Goal: Information Seeking & Learning: Learn about a topic

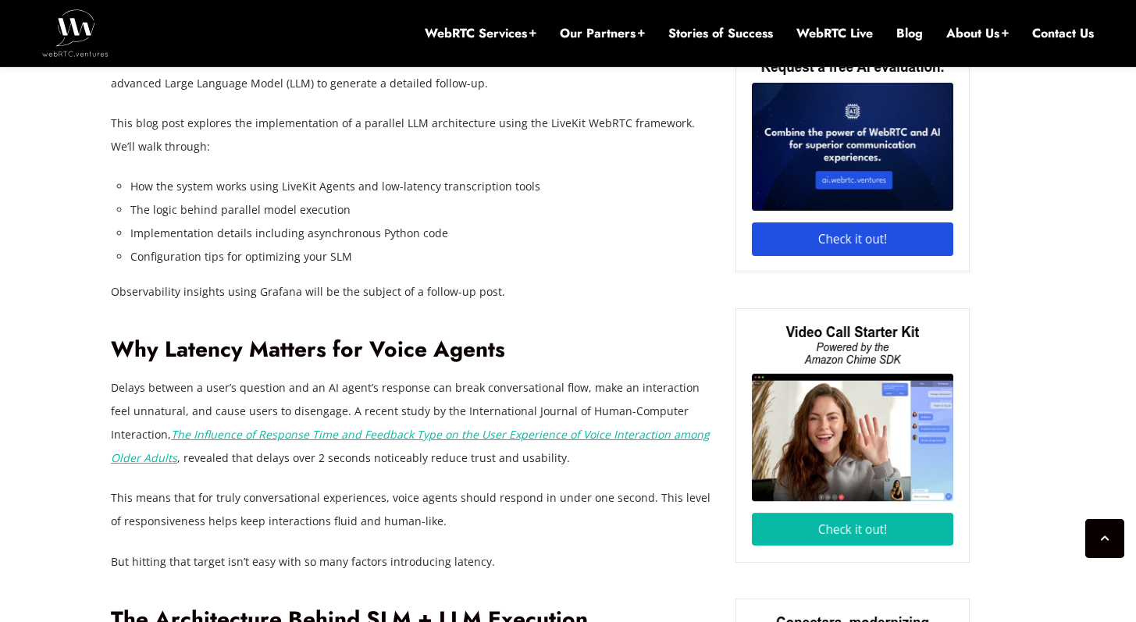
scroll to position [1405, 0]
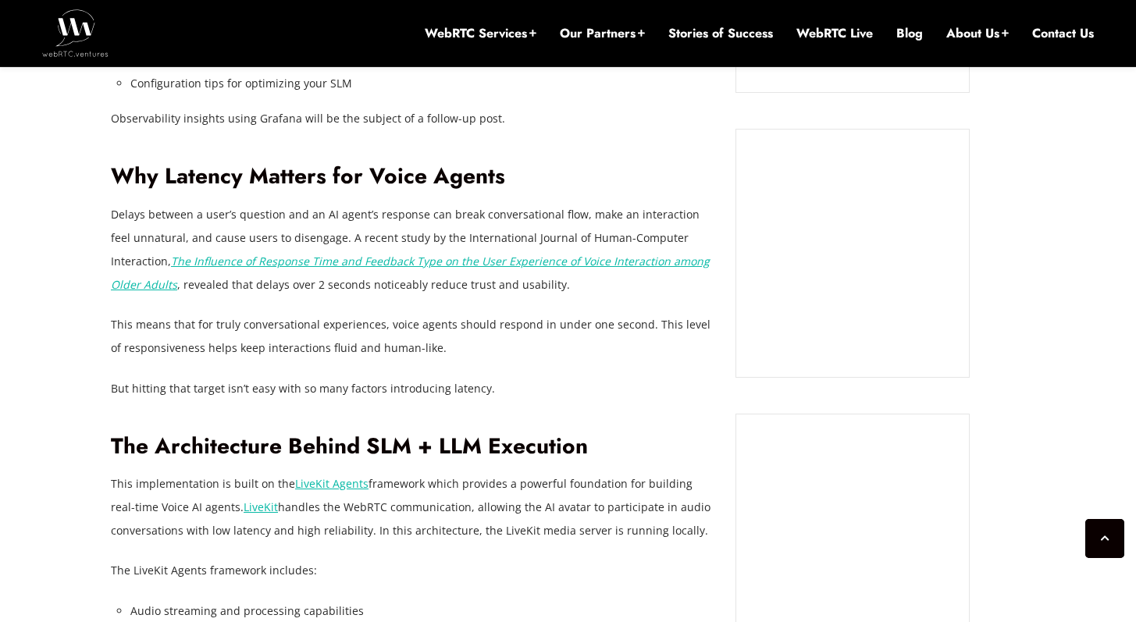
click at [606, 458] on h2 "The Architecture Behind SLM + LLM Execution" at bounding box center [411, 446] width 601 height 27
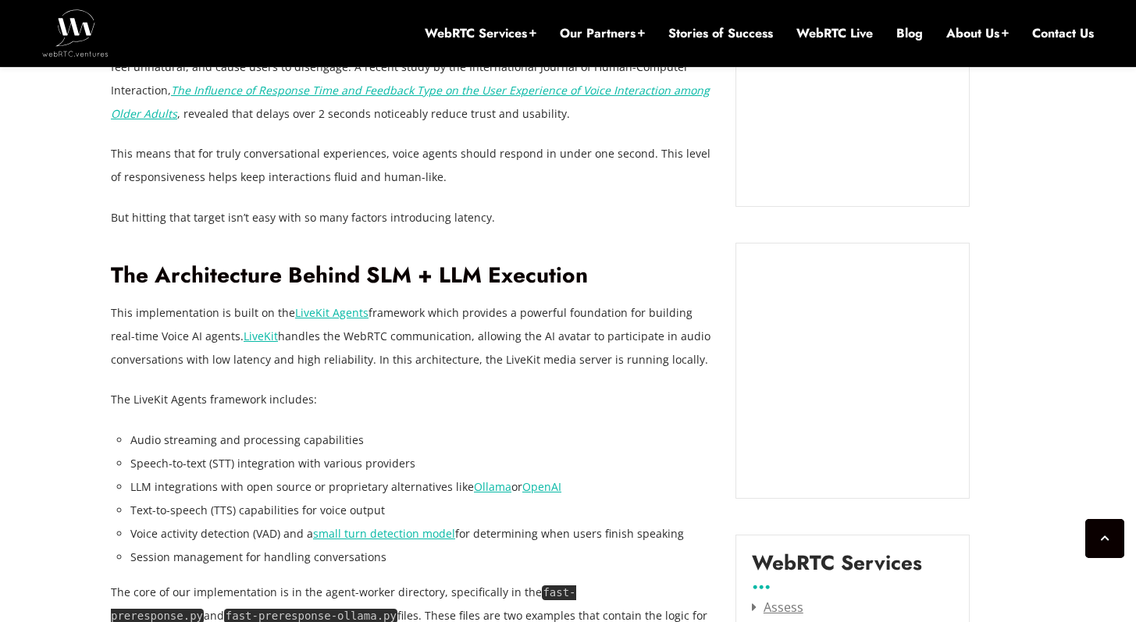
scroll to position [1748, 0]
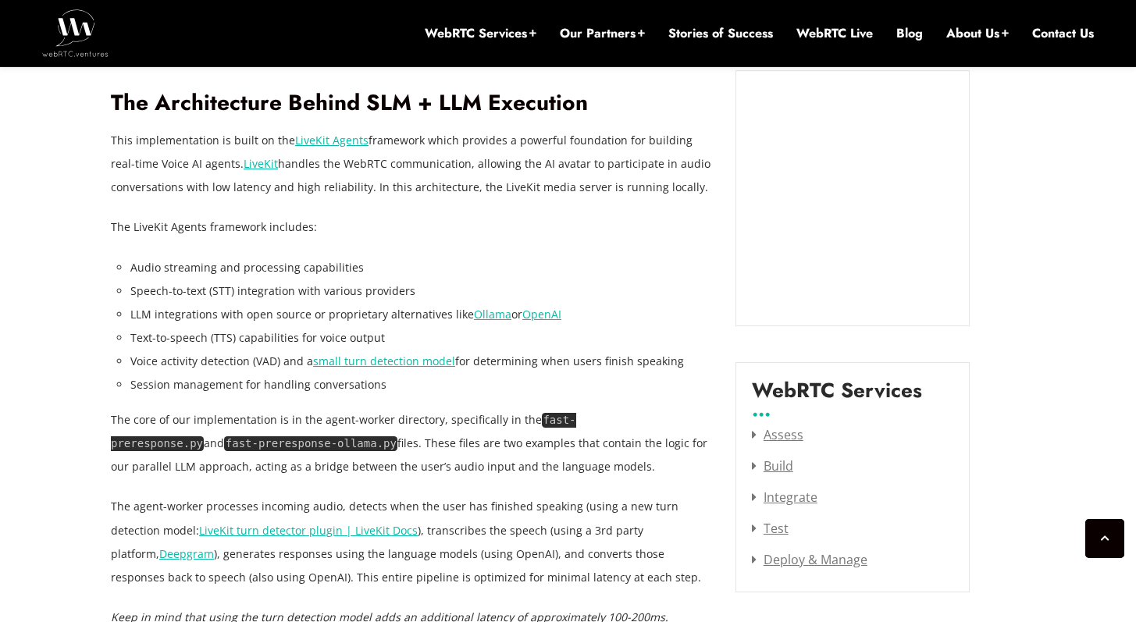
drag, startPoint x: 61, startPoint y: 258, endPoint x: 77, endPoint y: 407, distance: 150.7
drag, startPoint x: 100, startPoint y: 409, endPoint x: 108, endPoint y: 265, distance: 144.6
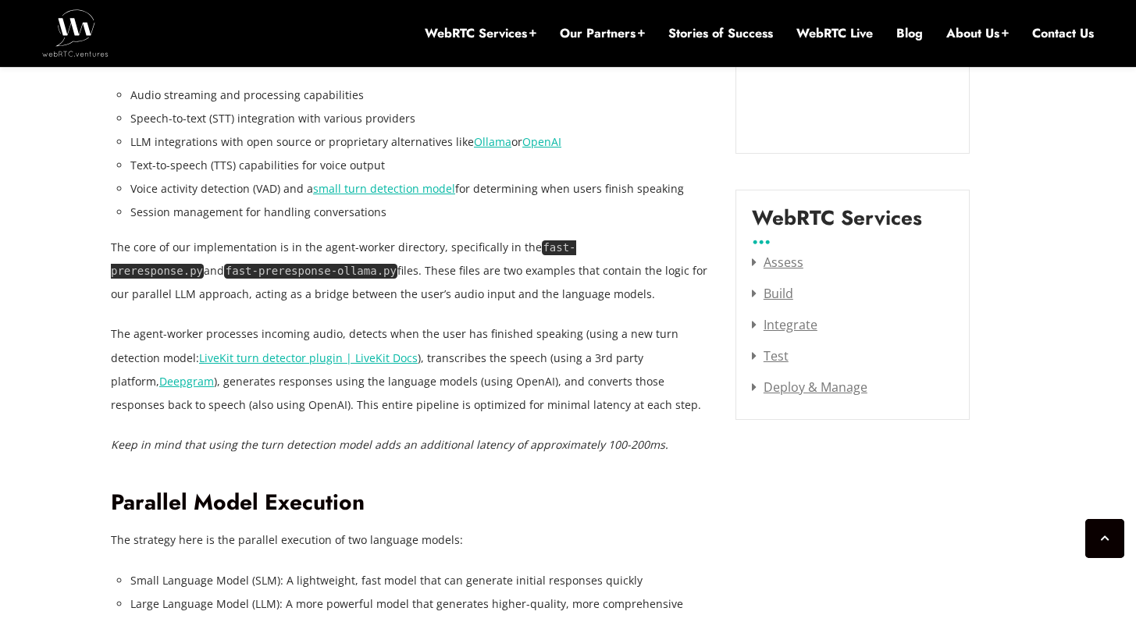
click at [155, 249] on p "The core of our implementation is in the agent-worker directory, specifically i…" at bounding box center [411, 271] width 601 height 70
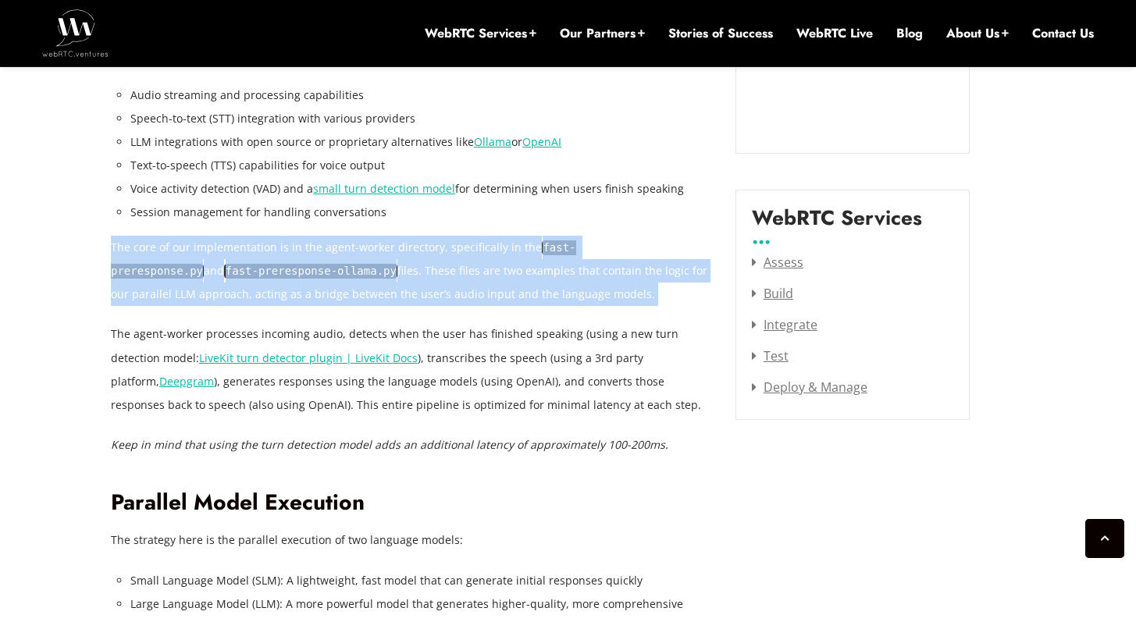
click at [155, 249] on p "The core of our implementation is in the agent-worker directory, specifically i…" at bounding box center [411, 271] width 601 height 70
click at [306, 245] on p "The core of our implementation is in the agent-worker directory, specifically i…" at bounding box center [411, 271] width 601 height 70
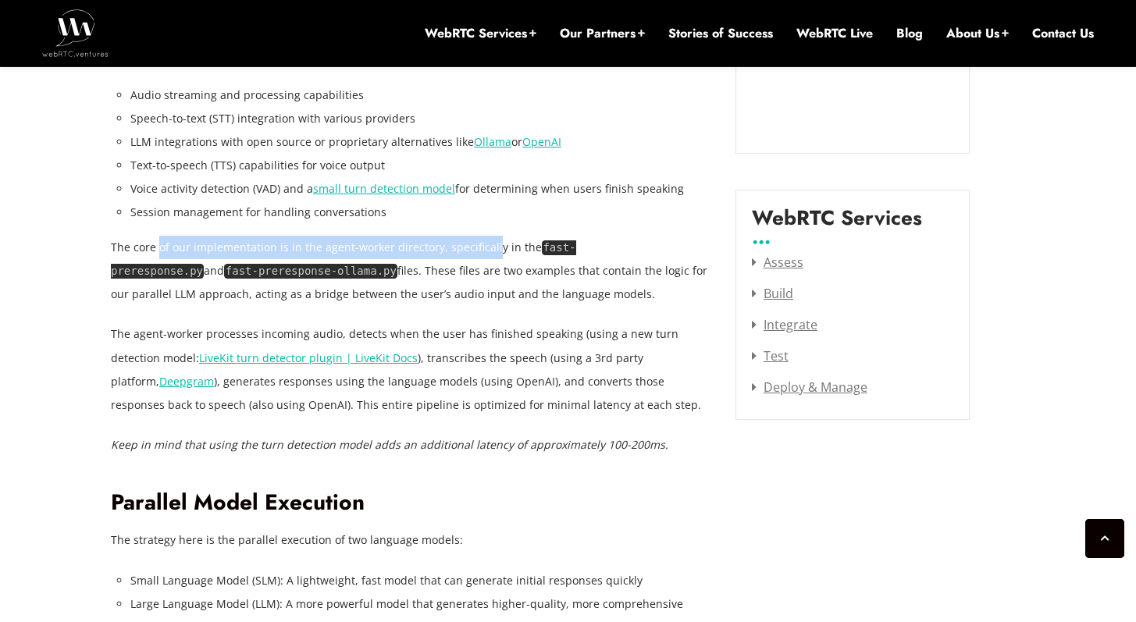
drag, startPoint x: 488, startPoint y: 240, endPoint x: 158, endPoint y: 239, distance: 330.2
click at [158, 239] on p "The core of our implementation is in the agent-worker directory, specifically i…" at bounding box center [411, 271] width 601 height 70
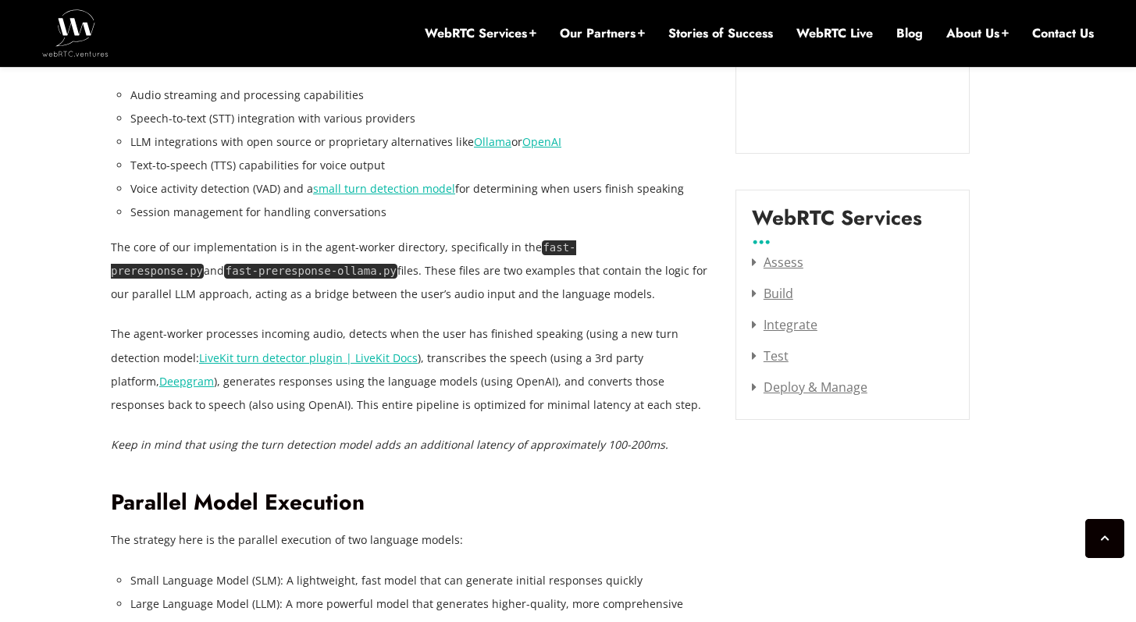
click at [224, 276] on code "fast-preresponse-ollama.py" at bounding box center [310, 271] width 173 height 15
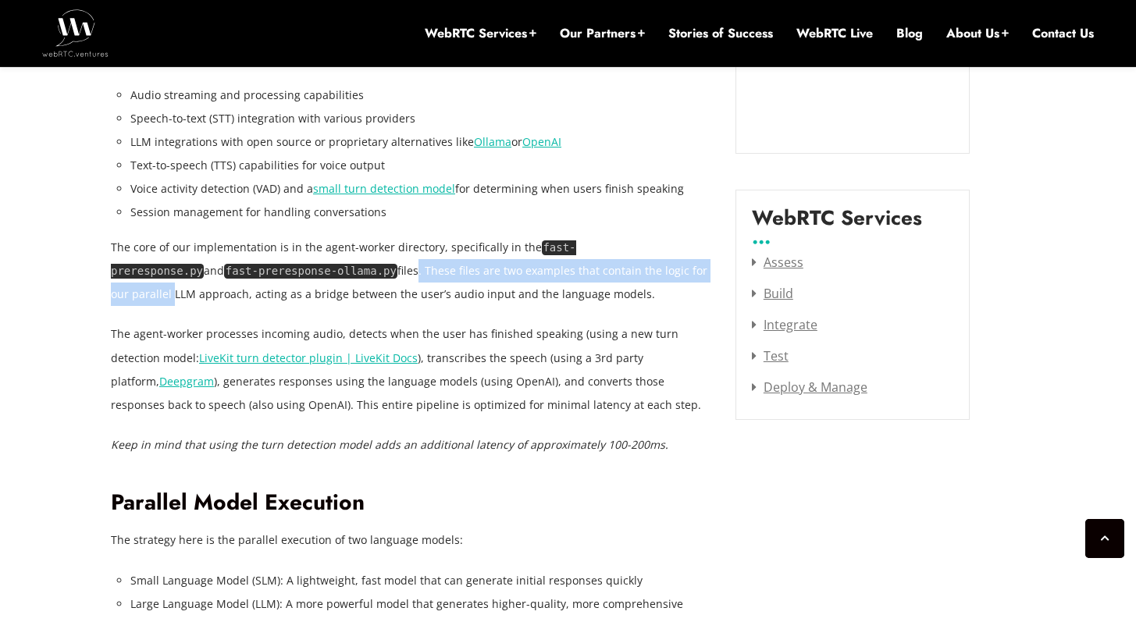
drag, startPoint x: 303, startPoint y: 270, endPoint x: 649, endPoint y: 262, distance: 345.8
click at [649, 262] on p "The core of our implementation is in the agent-worker directory, specifically i…" at bounding box center [411, 271] width 601 height 70
drag, startPoint x: 674, startPoint y: 265, endPoint x: 131, endPoint y: 273, distance: 543.3
click at [131, 273] on p "The core of our implementation is in the agent-worker directory, specifically i…" at bounding box center [411, 271] width 601 height 70
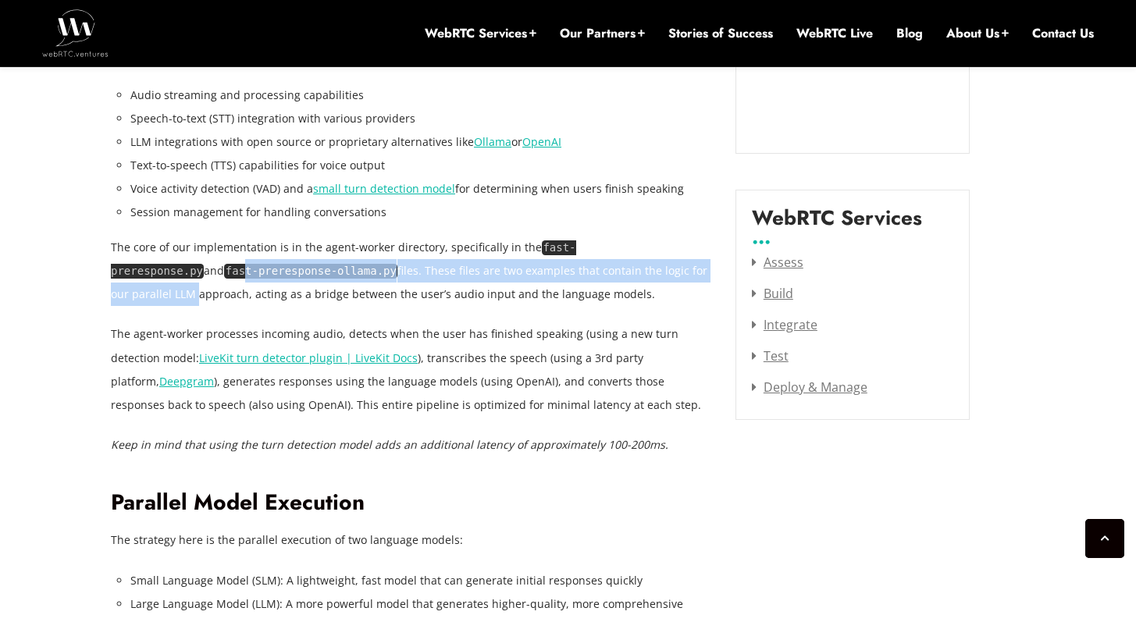
click at [224, 273] on code "fast-preresponse-ollama.py" at bounding box center [310, 271] width 173 height 15
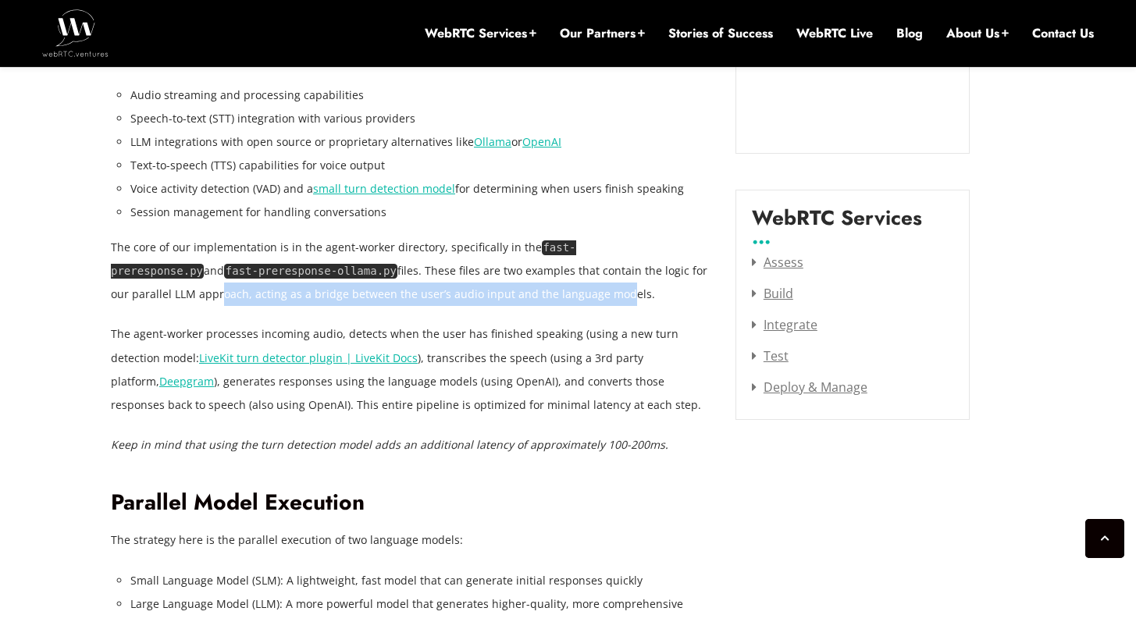
drag, startPoint x: 127, startPoint y: 295, endPoint x: 528, endPoint y: 287, distance: 400.5
click at [528, 287] on p "The core of our implementation is in the agent-worker directory, specifically i…" at bounding box center [411, 271] width 601 height 70
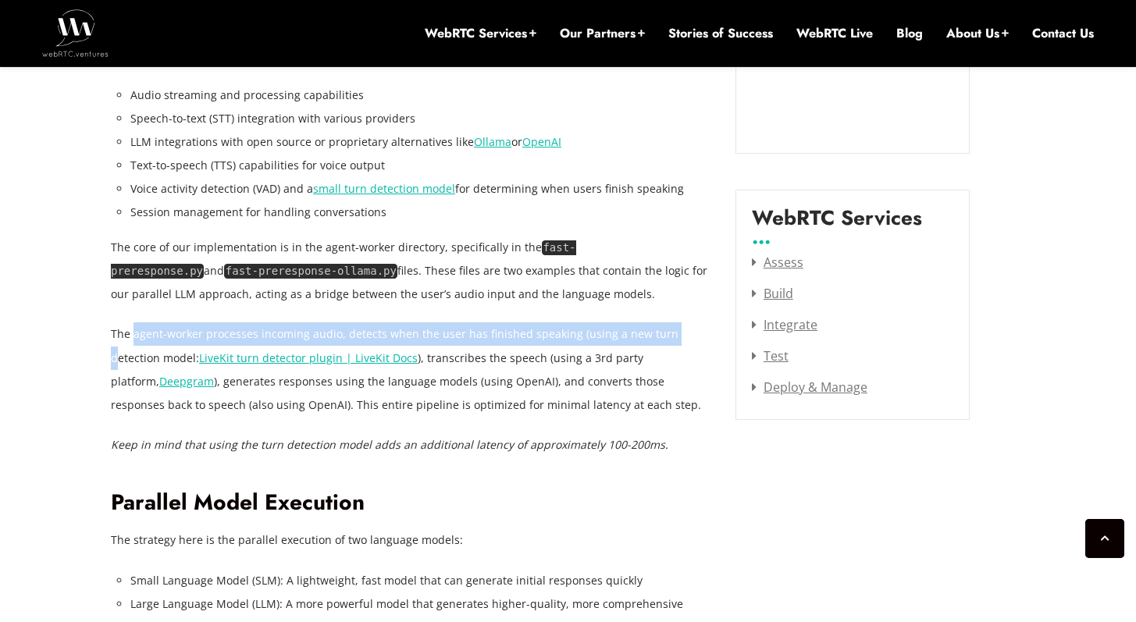
drag, startPoint x: 133, startPoint y: 339, endPoint x: 669, endPoint y: 331, distance: 536.3
click at [669, 331] on p "The agent-worker processes incoming audio, detects when the user has finished s…" at bounding box center [411, 369] width 601 height 94
drag, startPoint x: 687, startPoint y: 331, endPoint x: 158, endPoint y: 328, distance: 528.4
click at [158, 328] on p "The agent-worker processes incoming audio, detects when the user has finished s…" at bounding box center [411, 369] width 601 height 94
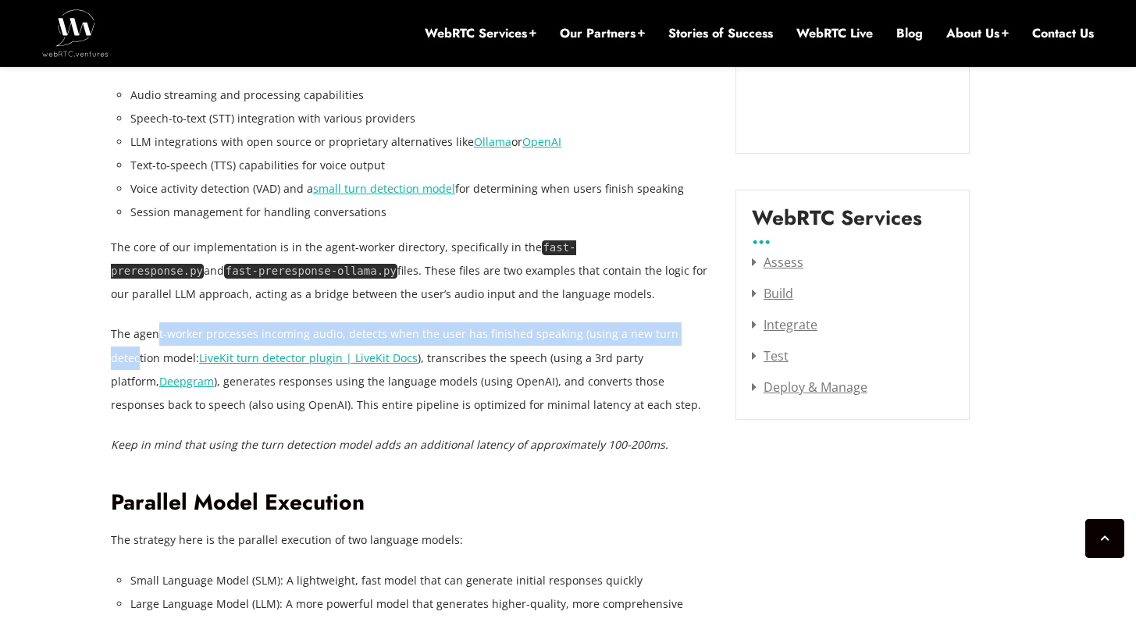
click at [158, 328] on p "The agent-worker processes incoming audio, detects when the user has finished s…" at bounding box center [411, 369] width 601 height 94
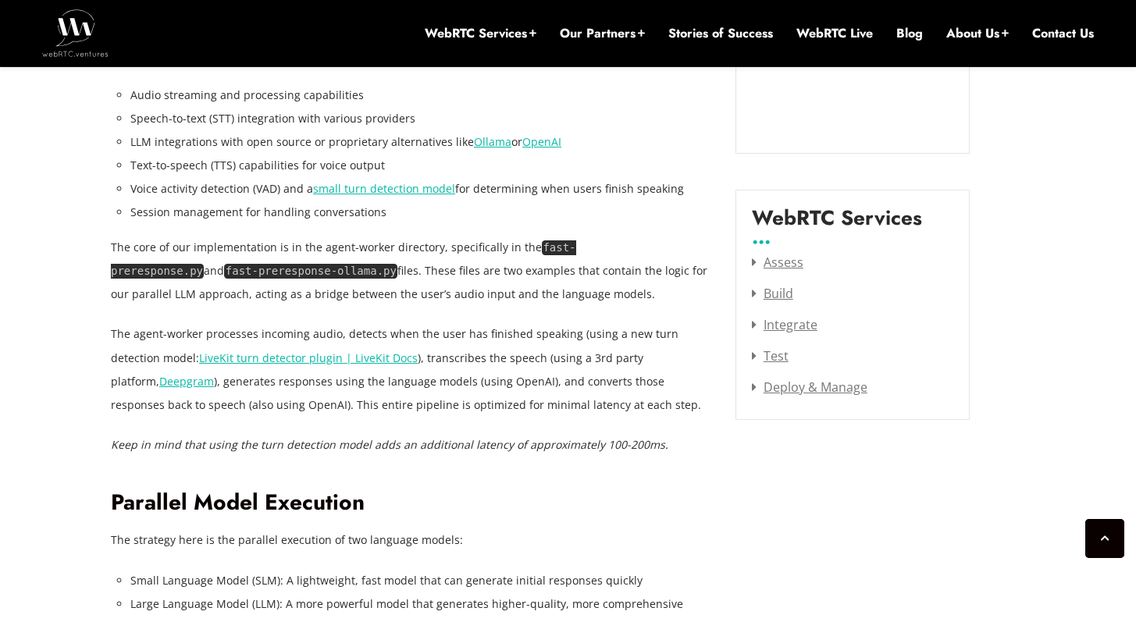
click at [247, 357] on link "LiveKit turn detector plugin | LiveKit Docs" at bounding box center [308, 357] width 219 height 15
